Goal: Transaction & Acquisition: Purchase product/service

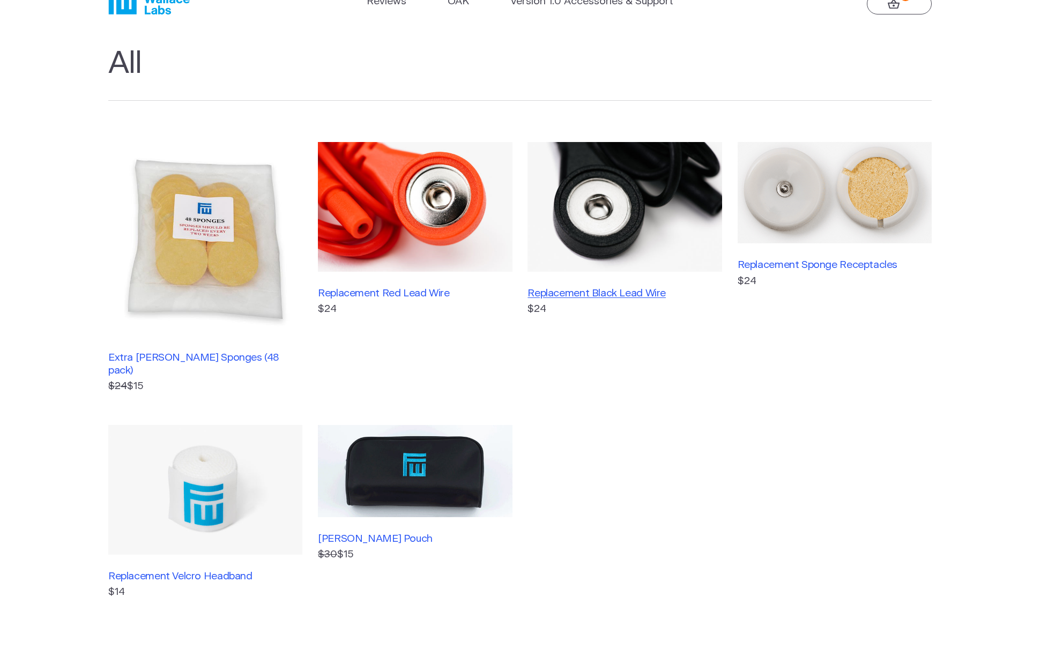
scroll to position [38, 0]
click at [603, 293] on h3 "Replacement Black Lead Wire" at bounding box center [625, 293] width 194 height 12
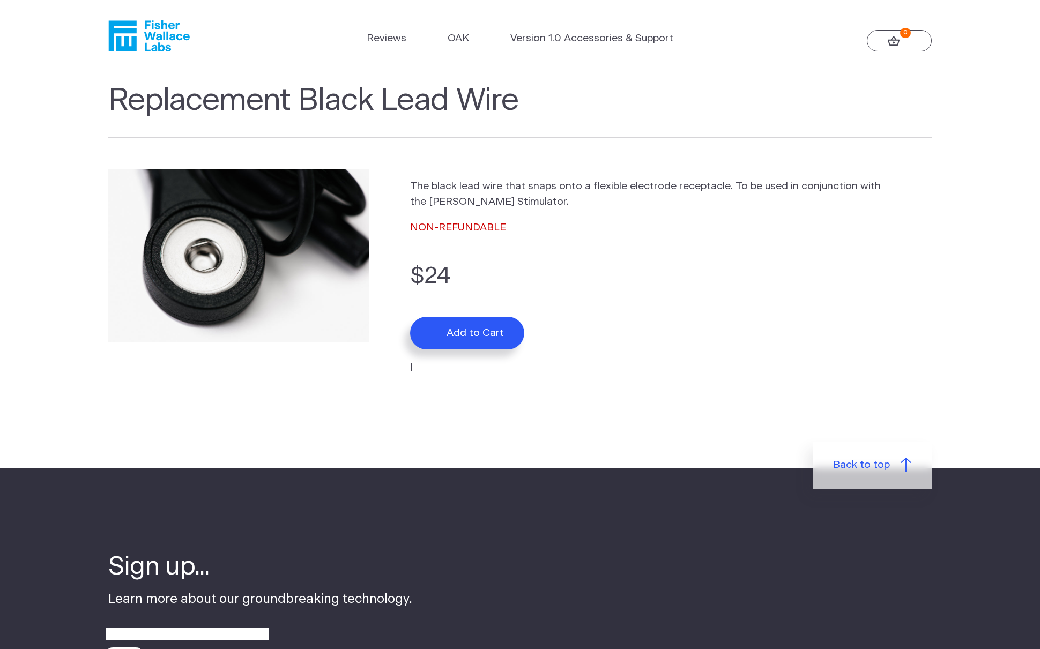
click at [472, 330] on span "Add to Cart" at bounding box center [475, 333] width 57 height 12
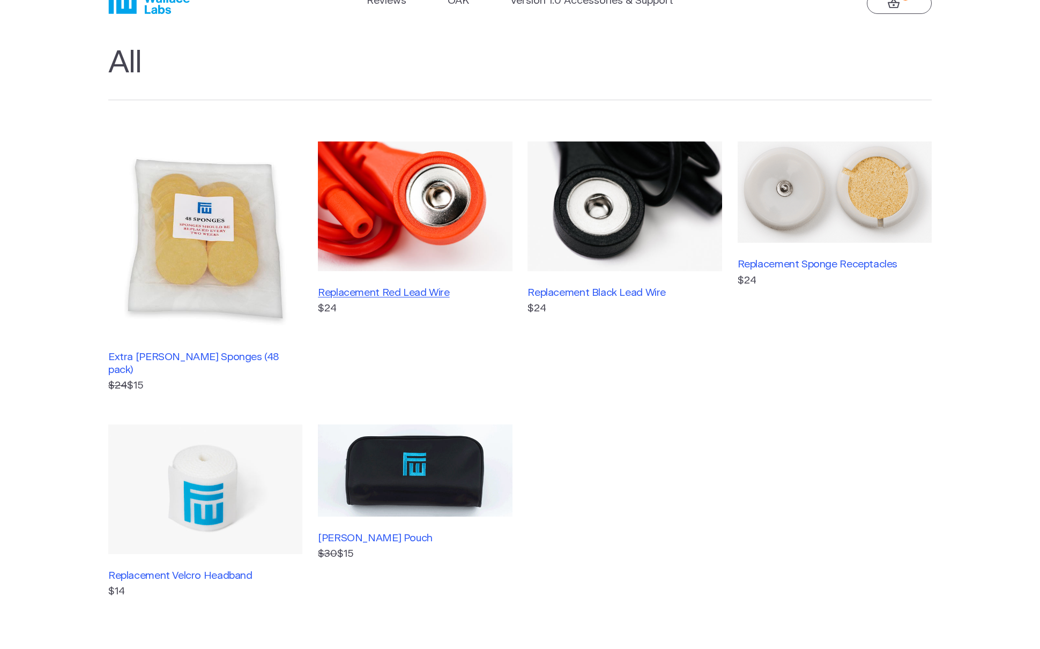
click at [380, 293] on h3 "Replacement Red Lead Wire" at bounding box center [415, 293] width 194 height 12
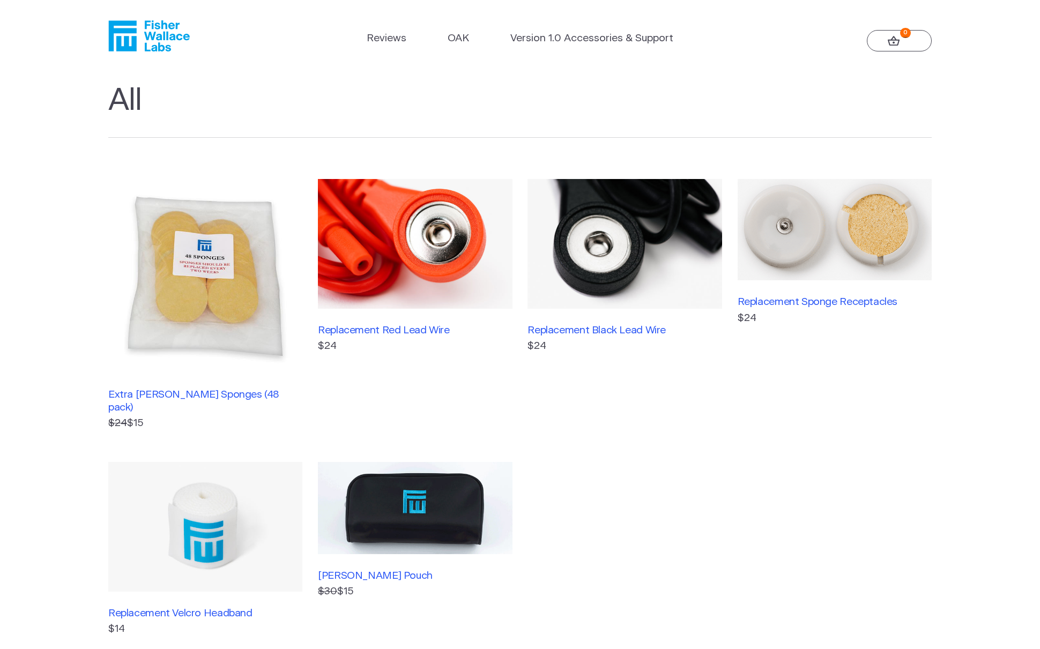
click at [901, 42] on link "0" at bounding box center [899, 40] width 65 height 21
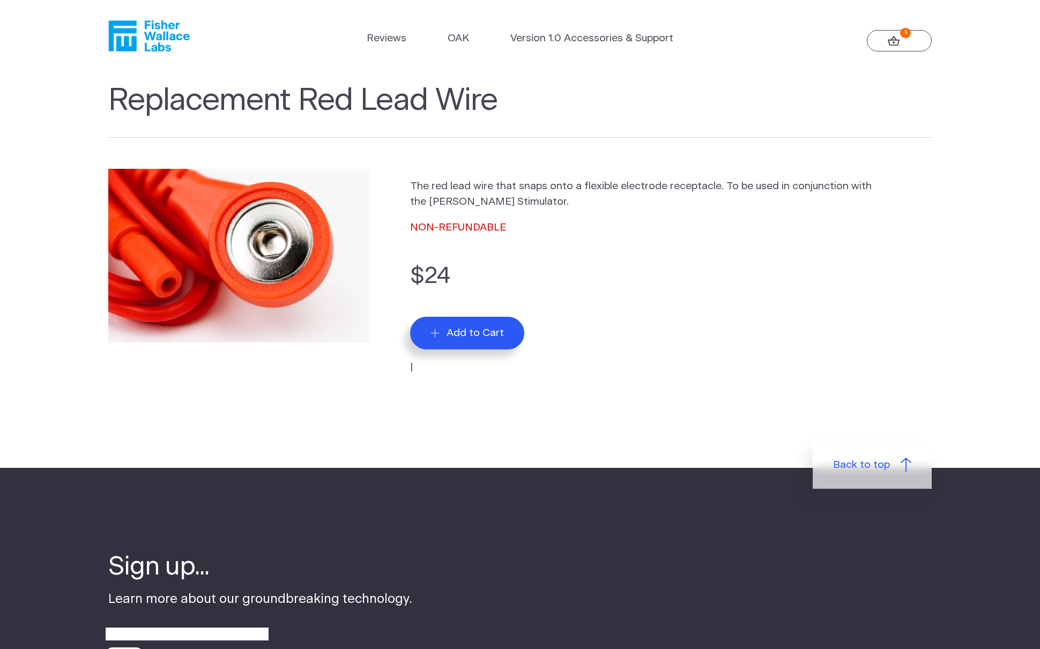
click at [462, 336] on span "Add to Cart" at bounding box center [475, 333] width 57 height 12
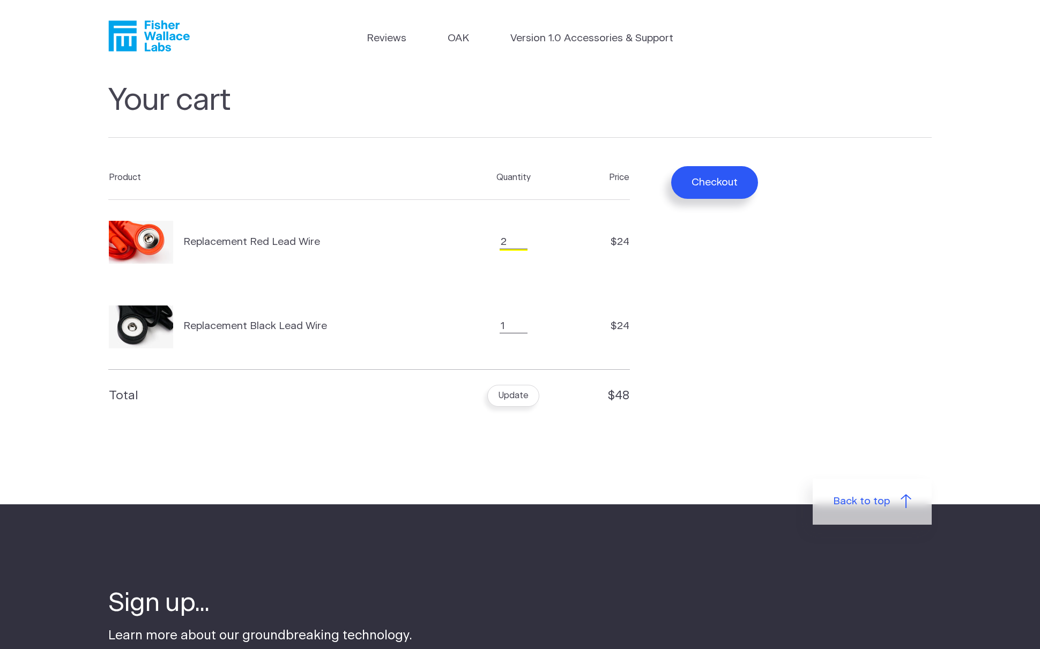
click at [518, 239] on input "2" at bounding box center [514, 242] width 28 height 14
type input "1"
click at [523, 246] on input "1" at bounding box center [514, 242] width 28 height 14
drag, startPoint x: 523, startPoint y: 323, endPoint x: 535, endPoint y: 328, distance: 13.4
type input "2"
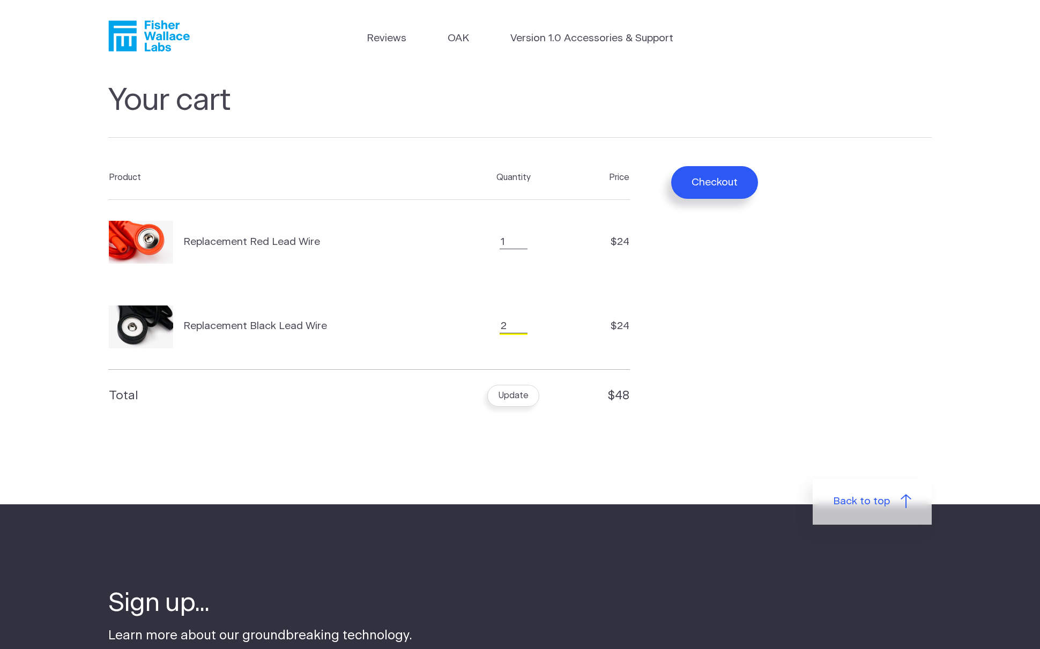
click at [523, 323] on input "2" at bounding box center [514, 327] width 28 height 14
click at [513, 398] on button "Update" at bounding box center [512, 395] width 51 height 21
click at [536, 332] on td "Quantity 2" at bounding box center [514, 327] width 122 height 85
click at [714, 176] on button "Checkout" at bounding box center [714, 182] width 87 height 33
